Goal: Information Seeking & Learning: Learn about a topic

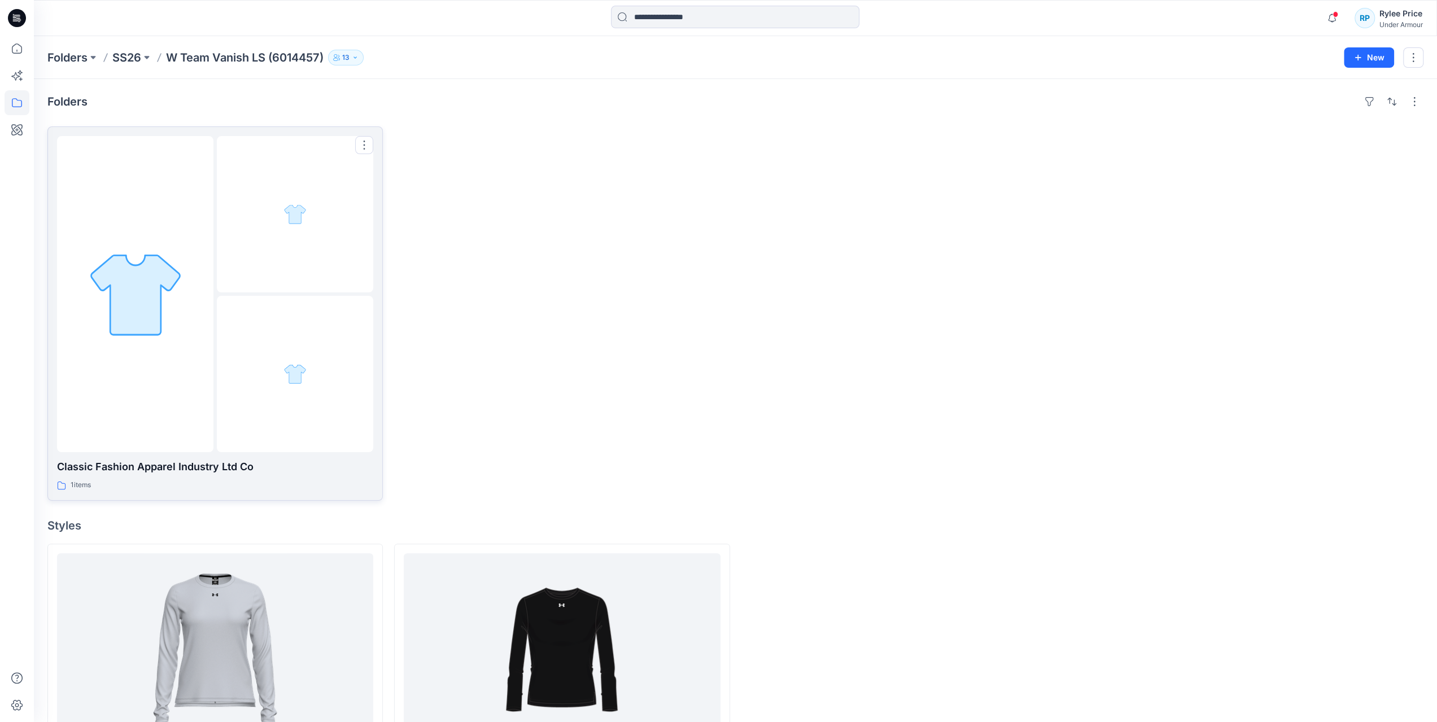
click at [147, 171] on div at bounding box center [135, 294] width 156 height 316
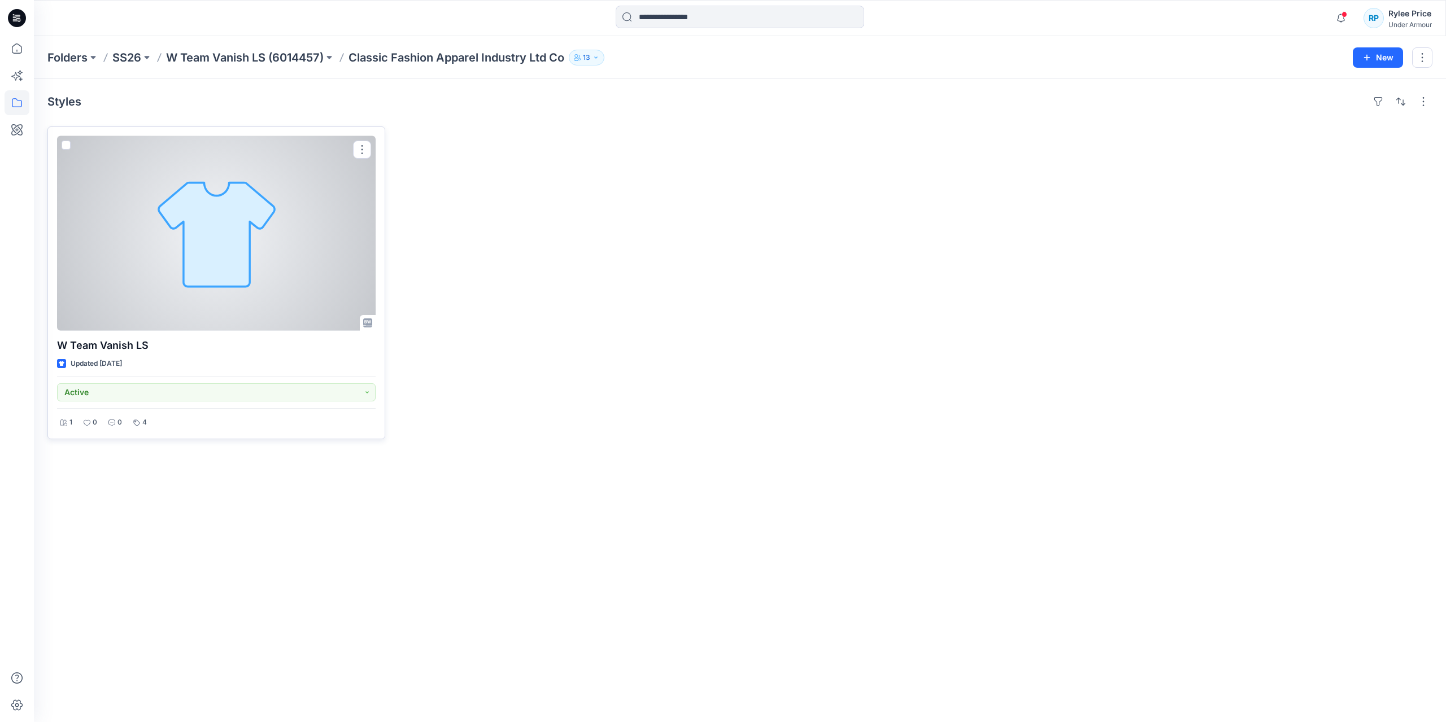
click at [244, 242] on div at bounding box center [216, 233] width 318 height 195
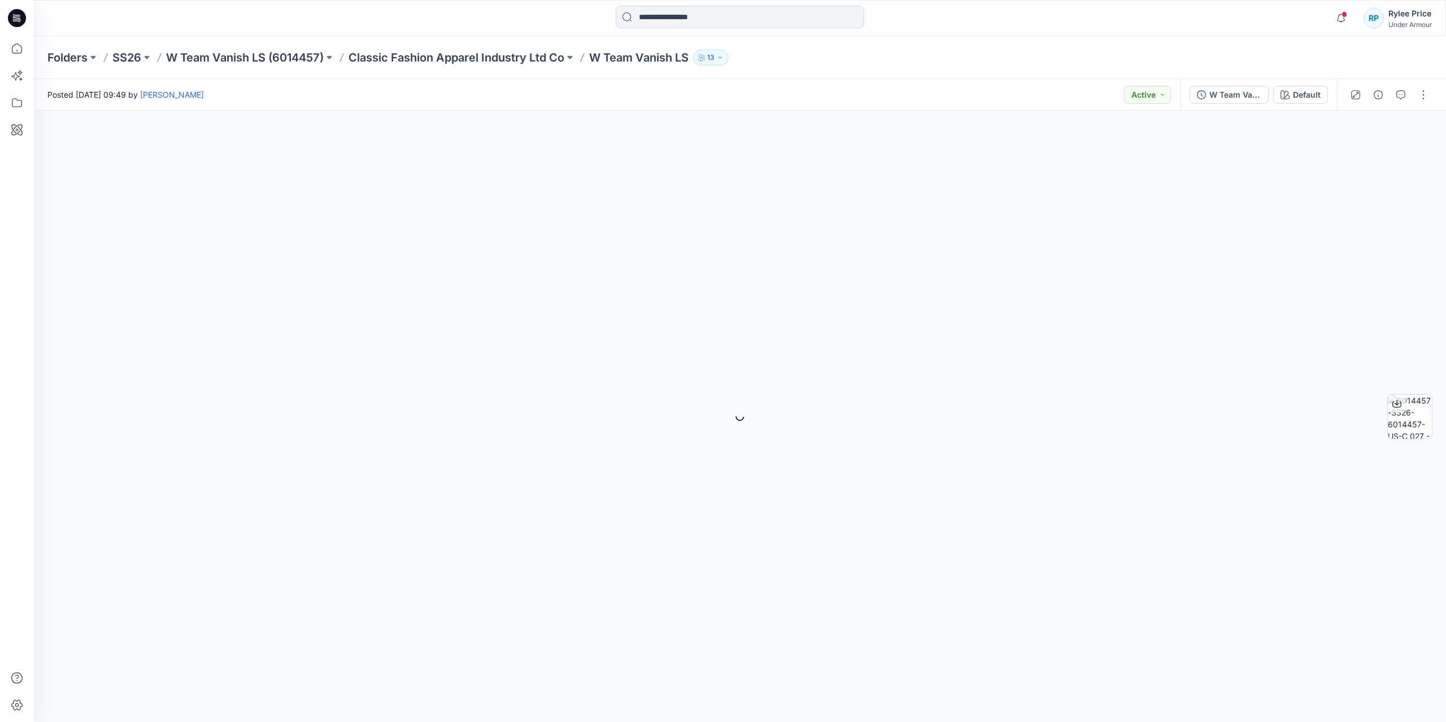
click at [612, 50] on p "W Team Vanish LS" at bounding box center [638, 58] width 99 height 16
click at [1306, 86] on button "Default" at bounding box center [1300, 95] width 55 height 18
click at [1294, 161] on li "Default" at bounding box center [1332, 147] width 199 height 43
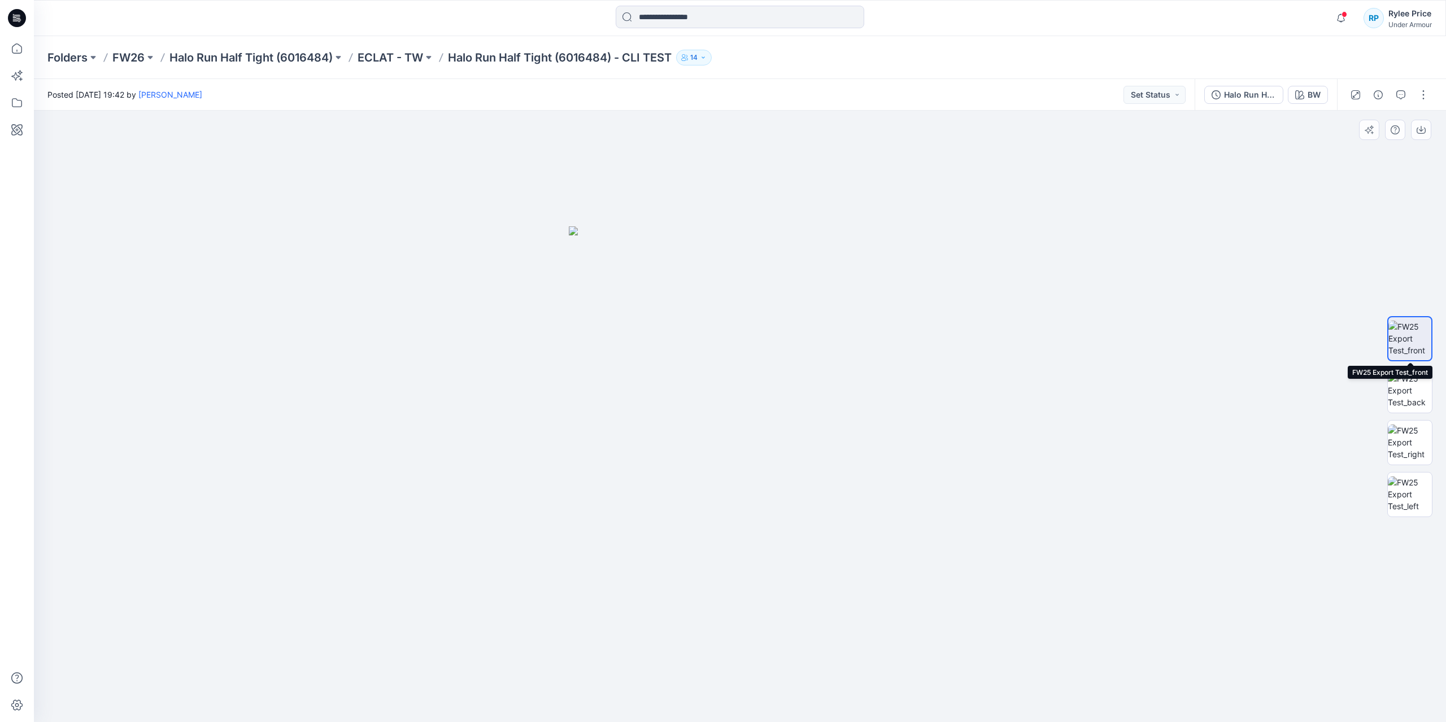
click at [1406, 335] on img at bounding box center [1409, 339] width 43 height 36
click at [1416, 394] on img at bounding box center [1409, 391] width 44 height 36
click at [1403, 439] on img at bounding box center [1409, 443] width 44 height 36
click at [1411, 494] on img at bounding box center [1409, 495] width 44 height 36
click at [1312, 97] on div "BW" at bounding box center [1313, 95] width 13 height 12
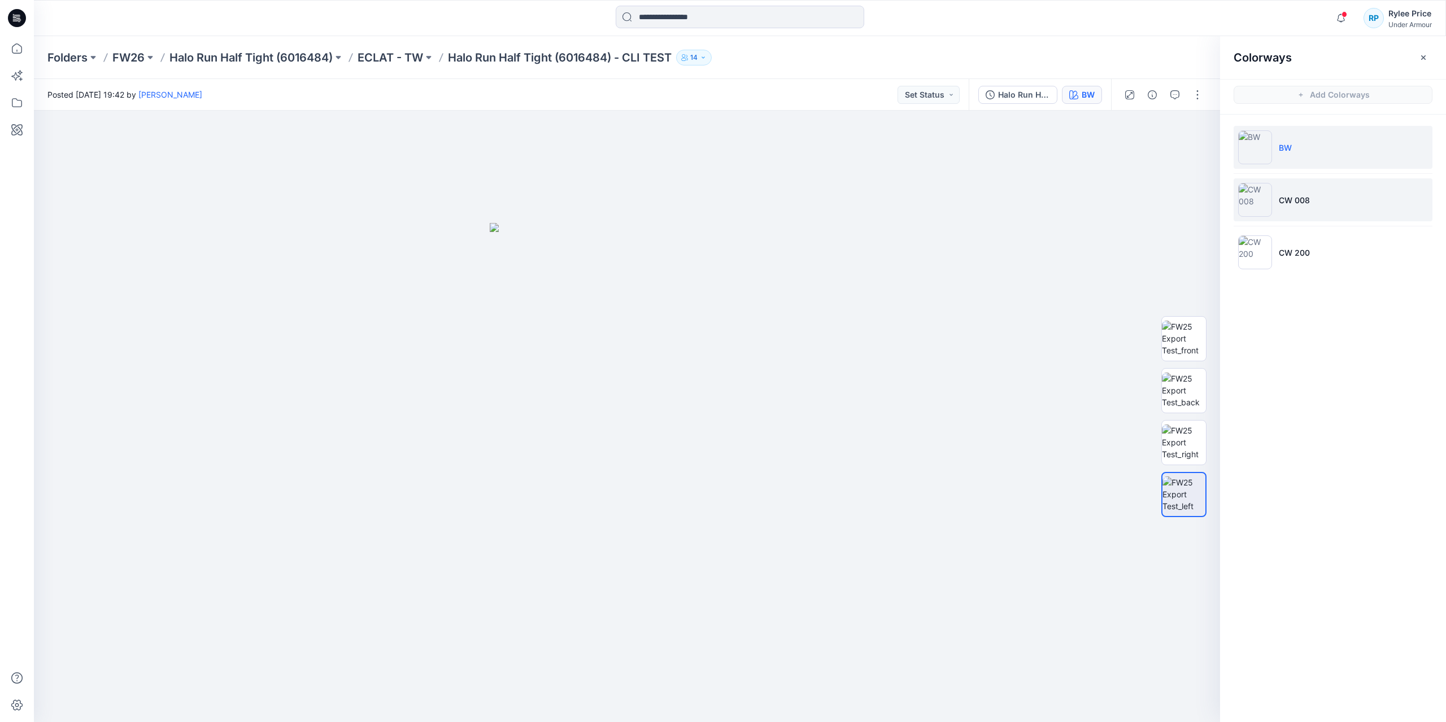
click at [1298, 195] on p "CW 008" at bounding box center [1293, 200] width 31 height 12
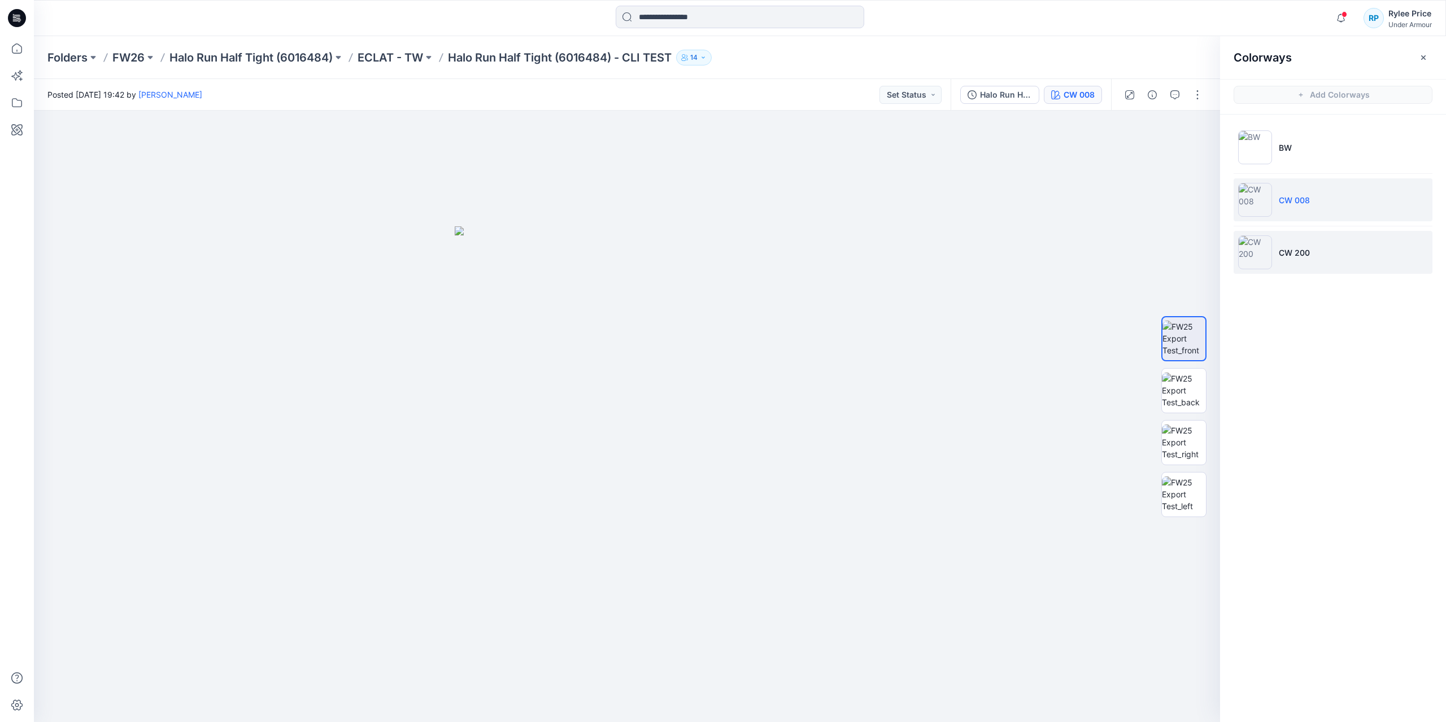
click at [1296, 249] on p "CW 200" at bounding box center [1293, 253] width 31 height 12
click at [1260, 198] on img at bounding box center [1255, 200] width 34 height 34
click at [1253, 242] on img at bounding box center [1255, 252] width 34 height 34
click at [1185, 439] on img at bounding box center [1184, 443] width 44 height 36
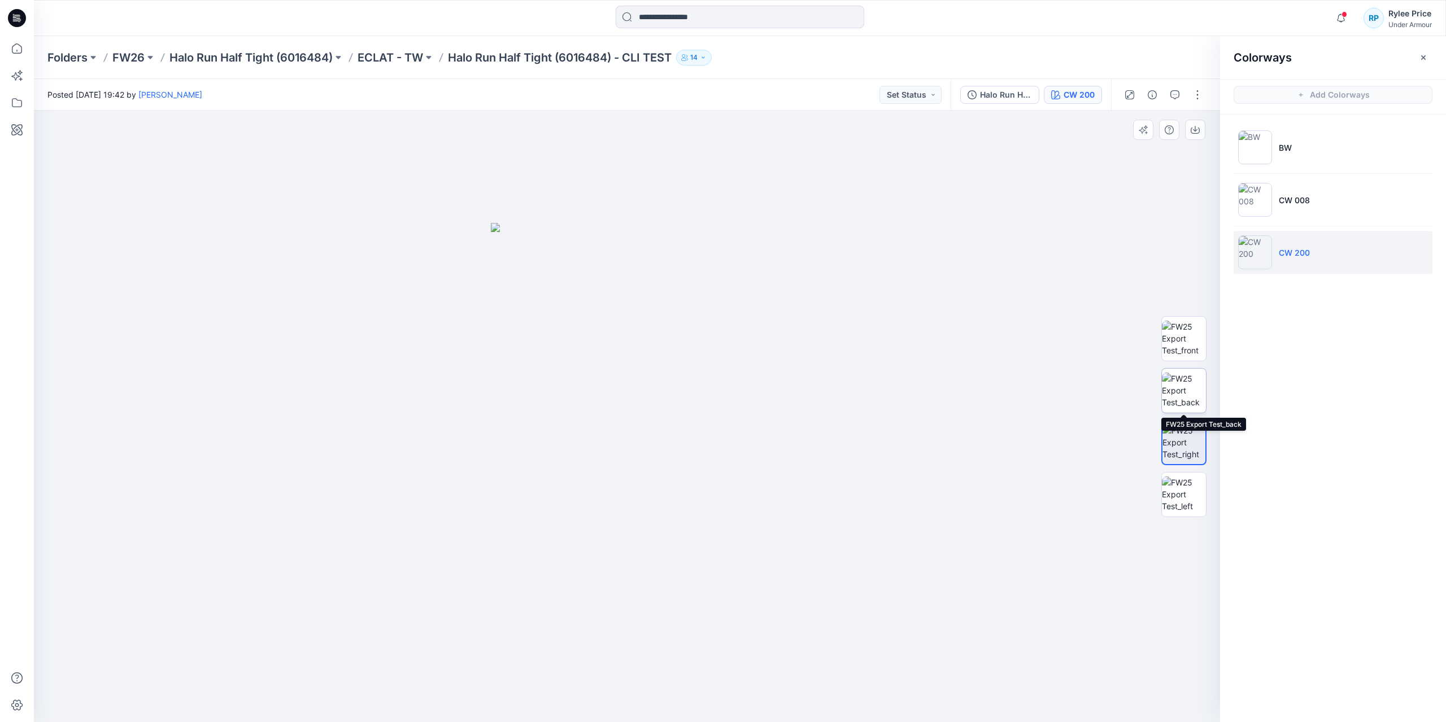
click at [1188, 401] on img at bounding box center [1184, 391] width 44 height 36
click at [1245, 146] on img at bounding box center [1255, 147] width 34 height 34
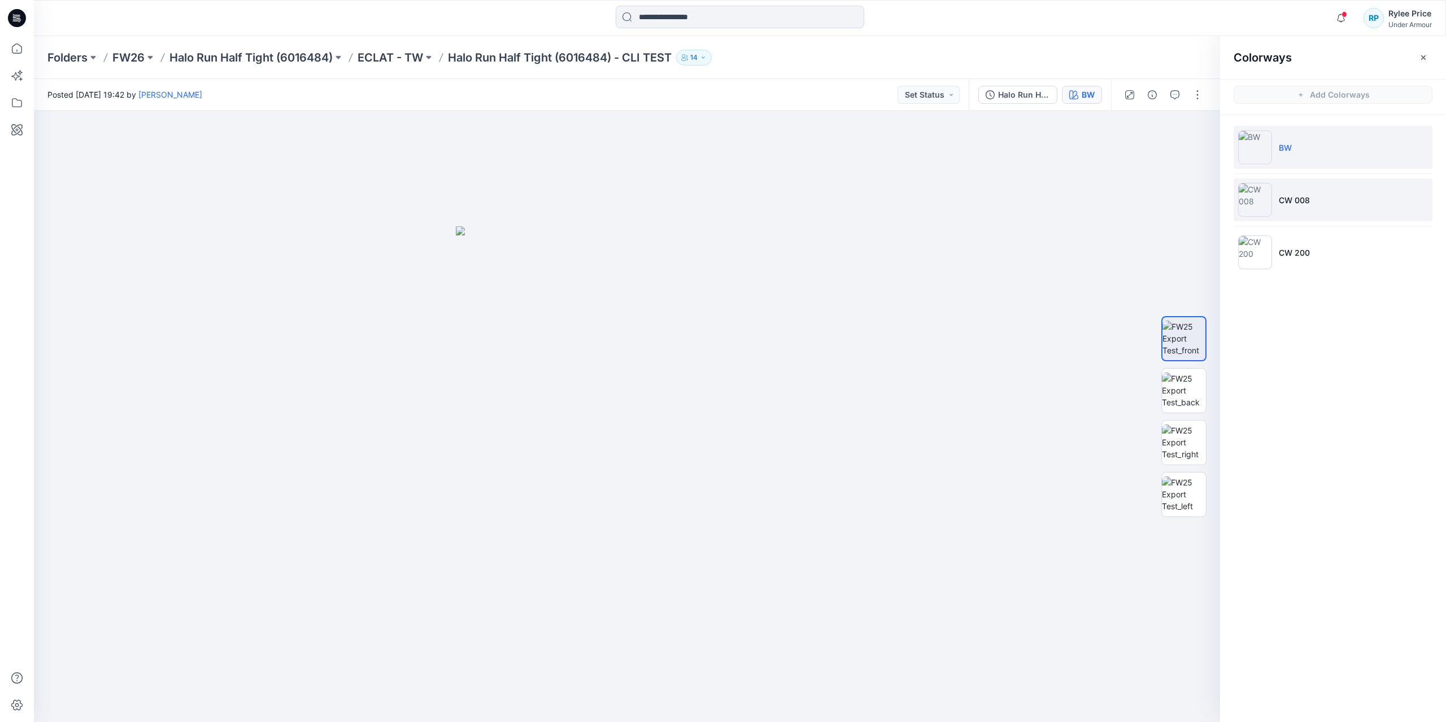
click at [1247, 206] on img at bounding box center [1255, 200] width 34 height 34
click at [1254, 256] on img at bounding box center [1255, 252] width 34 height 34
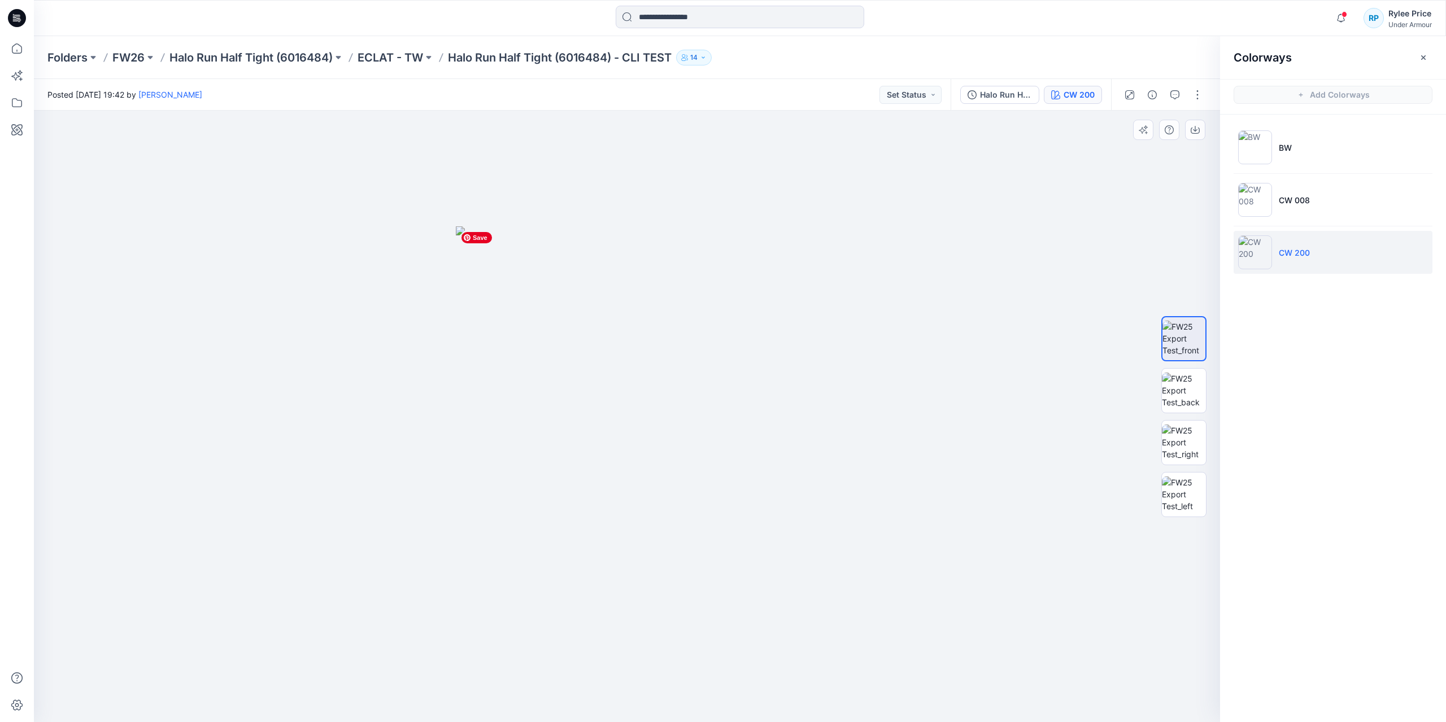
click at [665, 312] on img at bounding box center [627, 474] width 342 height 496
click at [1202, 131] on button "button" at bounding box center [1195, 130] width 20 height 20
click at [1173, 373] on img at bounding box center [1184, 391] width 44 height 36
click at [1197, 132] on icon "button" at bounding box center [1194, 129] width 9 height 9
click at [957, 19] on div at bounding box center [740, 18] width 706 height 25
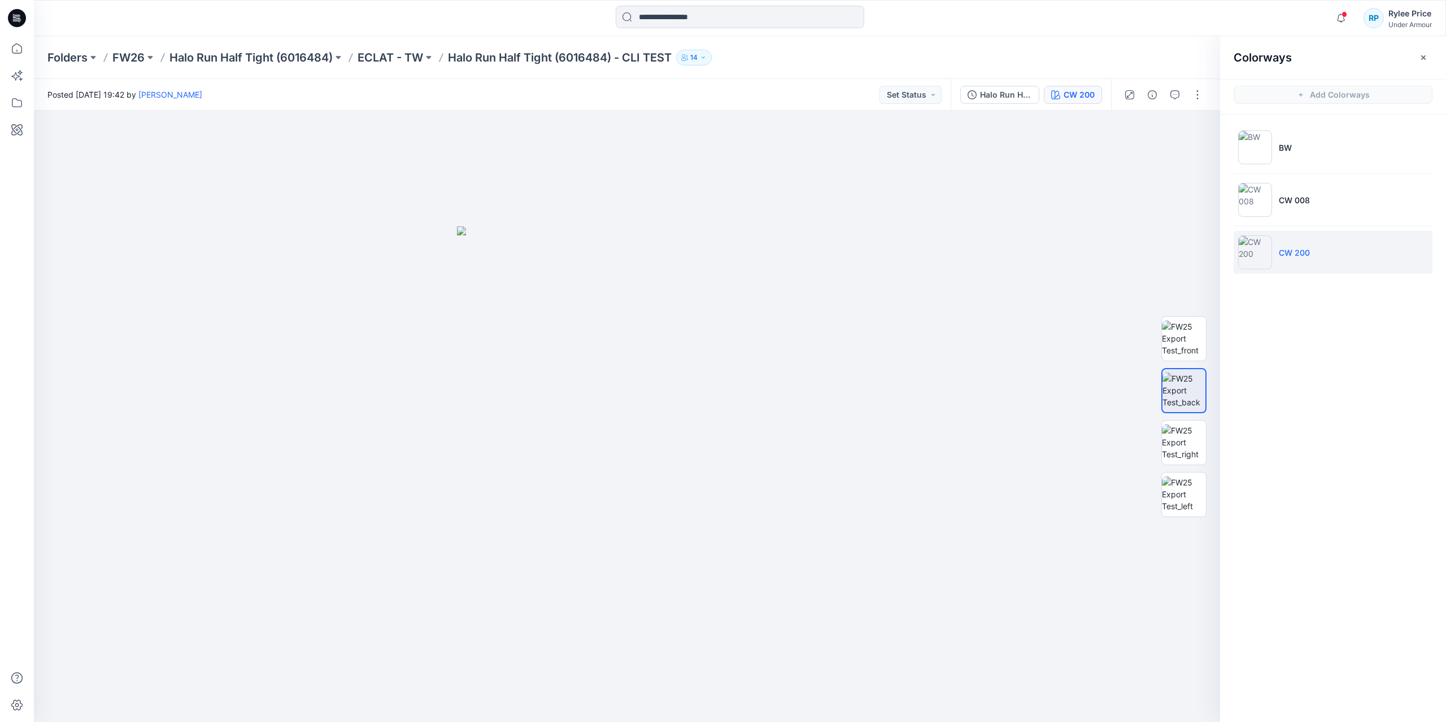
drag, startPoint x: 432, startPoint y: 96, endPoint x: 449, endPoint y: 100, distance: 17.4
click at [432, 96] on div "Posted Friday, August 22, 2025 19:42 by Jakub Makowski Set Status" at bounding box center [492, 94] width 916 height 31
click at [1384, 378] on div "Colorways Add Colorways BW CW 008 CW 200" at bounding box center [1333, 379] width 226 height 686
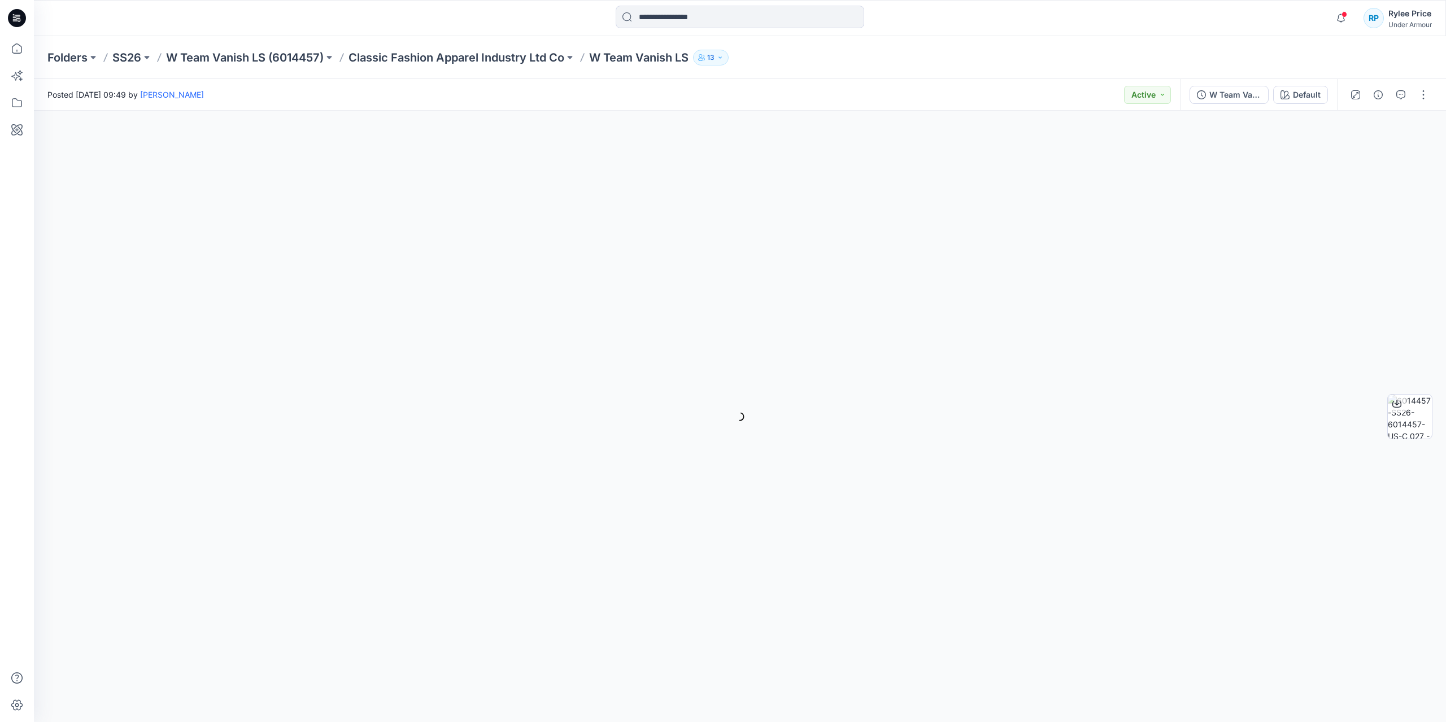
click at [625, 54] on p "W Team Vanish LS" at bounding box center [638, 58] width 99 height 16
click at [723, 59] on icon "button" at bounding box center [720, 57] width 7 height 7
drag, startPoint x: 621, startPoint y: 50, endPoint x: 604, endPoint y: 51, distance: 17.0
click at [621, 51] on p "W Team Vanish LS" at bounding box center [638, 58] width 99 height 16
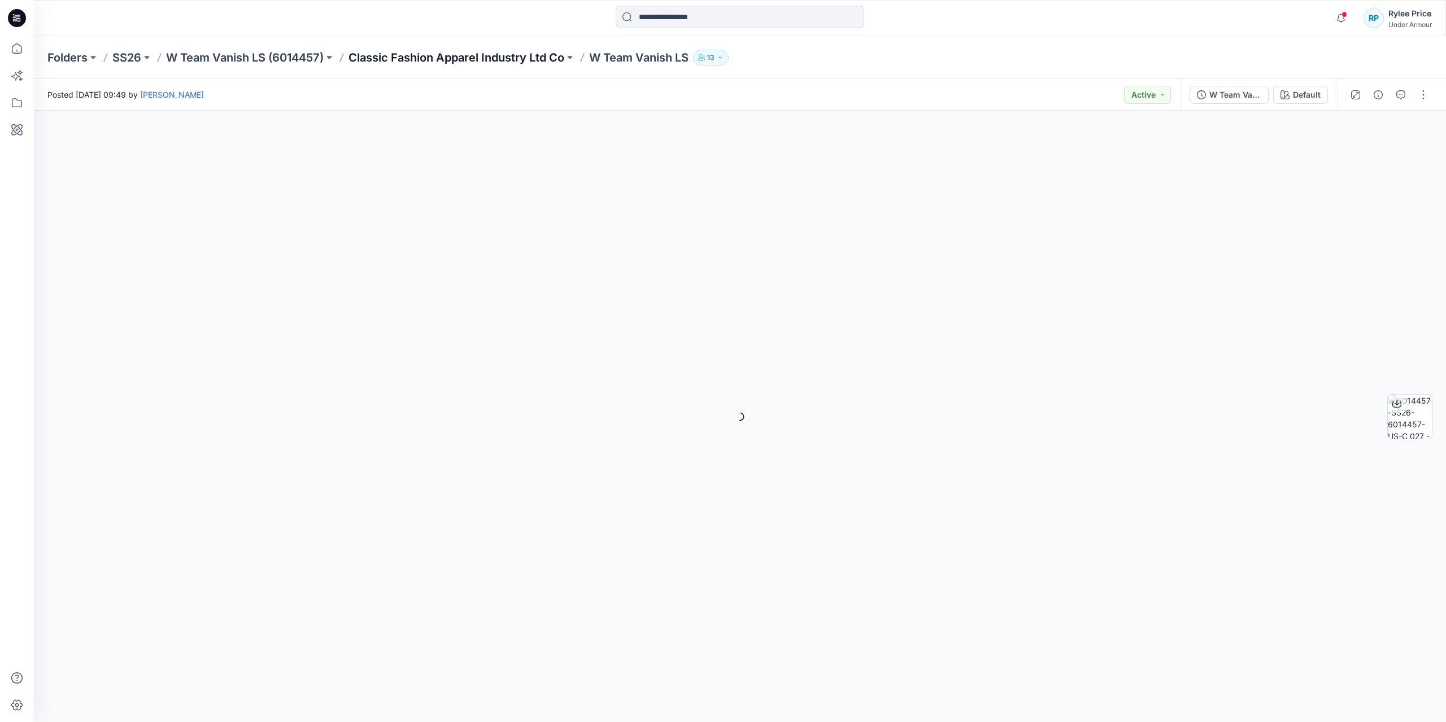
click at [520, 60] on p "Classic Fashion Apparel Industry Ltd Co" at bounding box center [456, 58] width 216 height 16
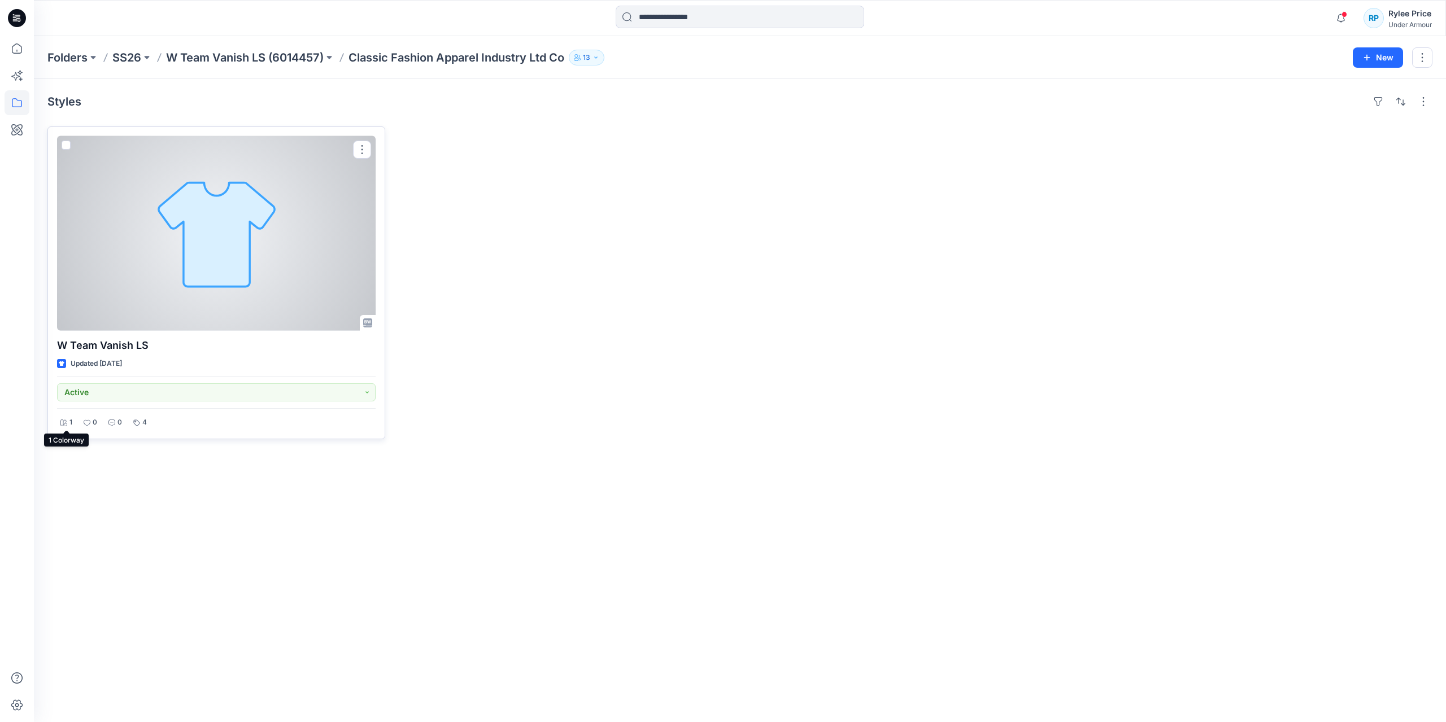
click at [66, 420] on icon at bounding box center [63, 423] width 7 height 7
click at [367, 318] on icon at bounding box center [367, 322] width 9 height 9
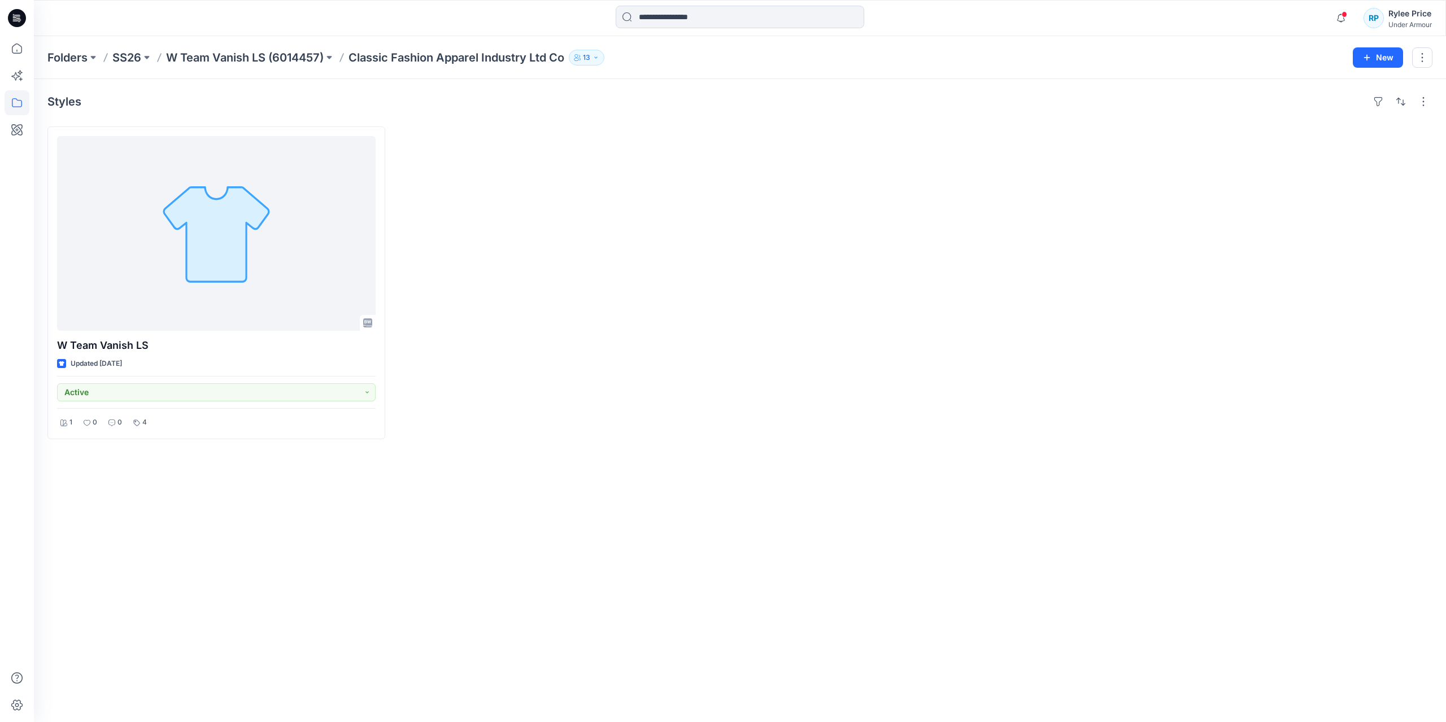
drag, startPoint x: 802, startPoint y: 313, endPoint x: 372, endPoint y: 295, distance: 430.6
click at [802, 313] on div at bounding box center [914, 282] width 338 height 313
